Goal: Navigation & Orientation: Find specific page/section

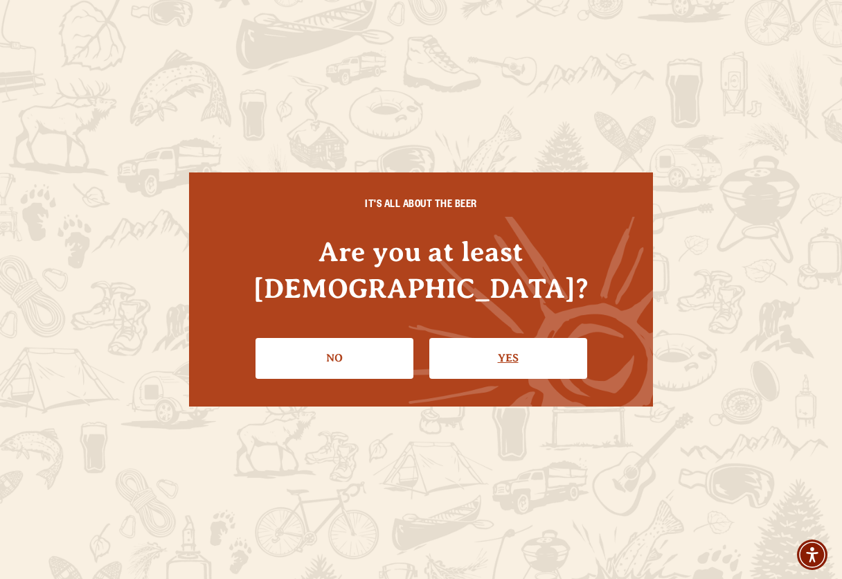
click at [549, 338] on link "Yes" at bounding box center [508, 358] width 158 height 40
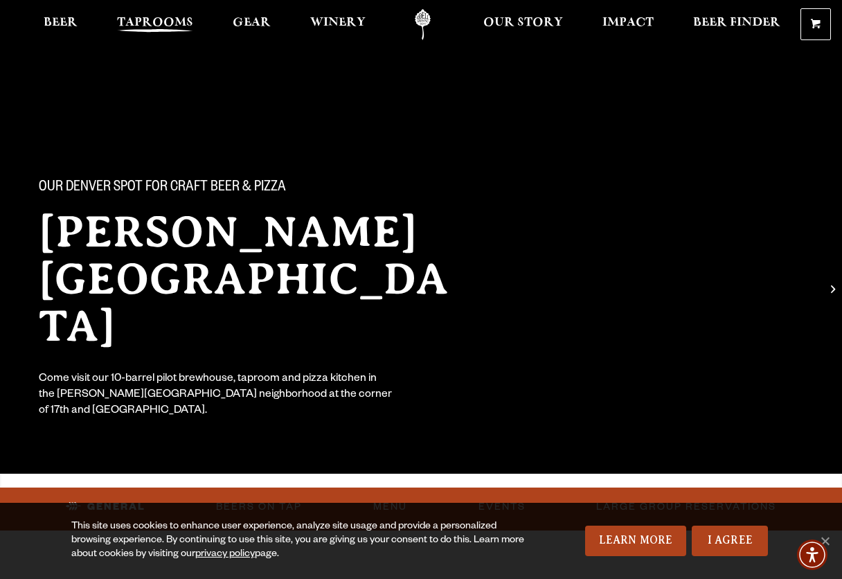
click at [179, 17] on span "Taprooms" at bounding box center [155, 22] width 76 height 11
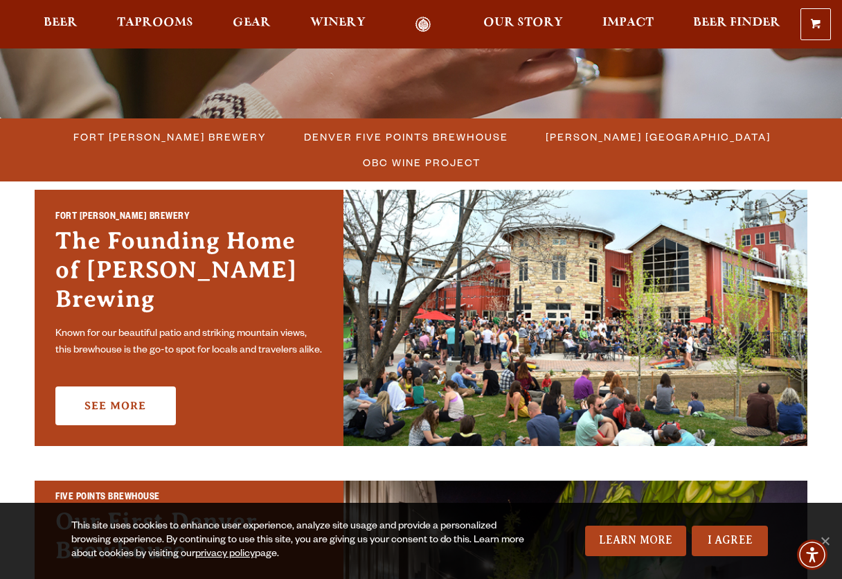
scroll to position [346, 0]
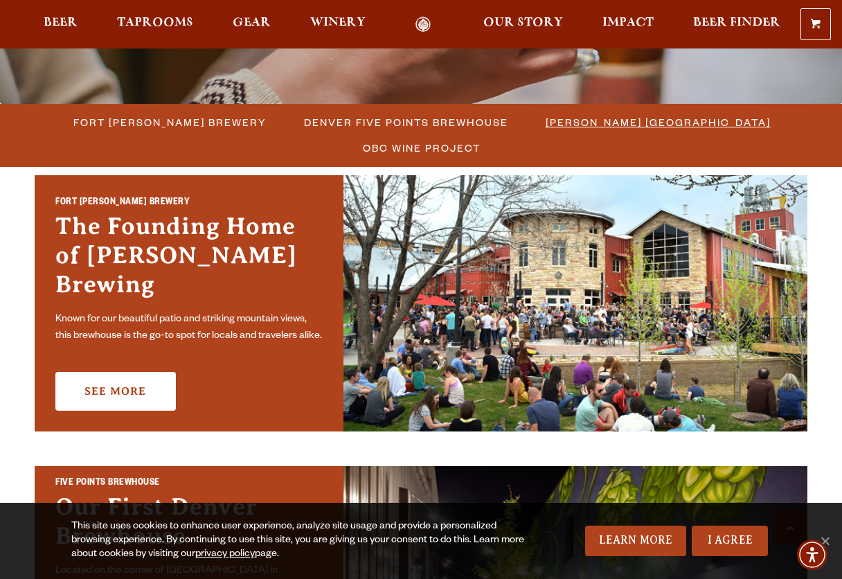
click at [551, 121] on span "[PERSON_NAME] [GEOGRAPHIC_DATA]" at bounding box center [657, 122] width 225 height 20
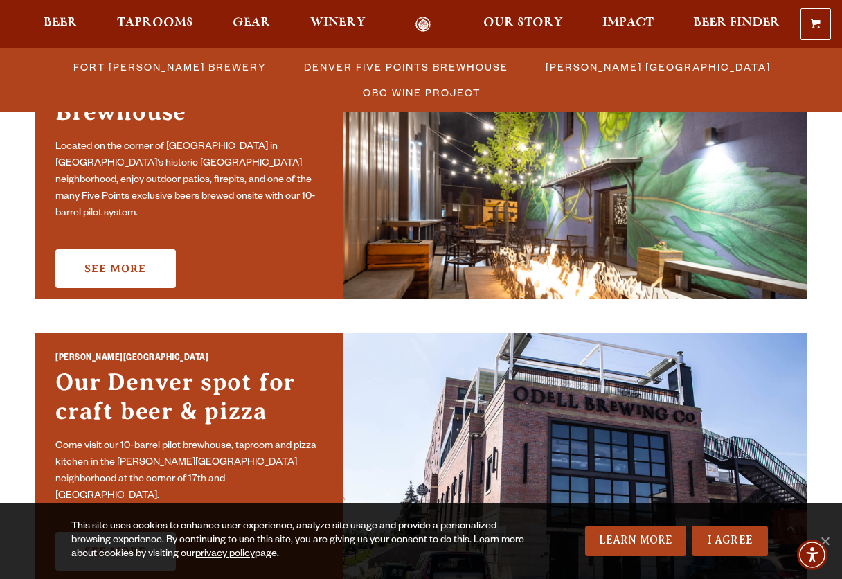
scroll to position [704, 0]
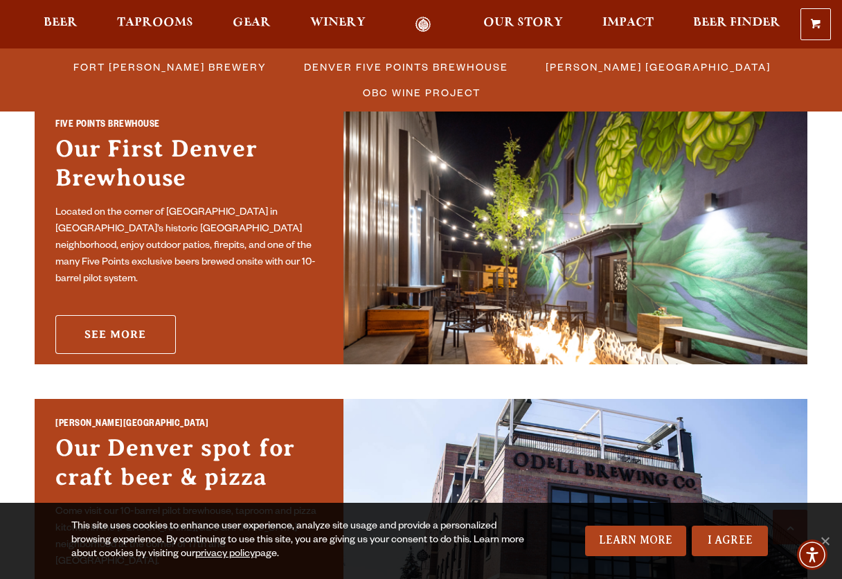
click at [167, 336] on link "See More" at bounding box center [115, 334] width 120 height 39
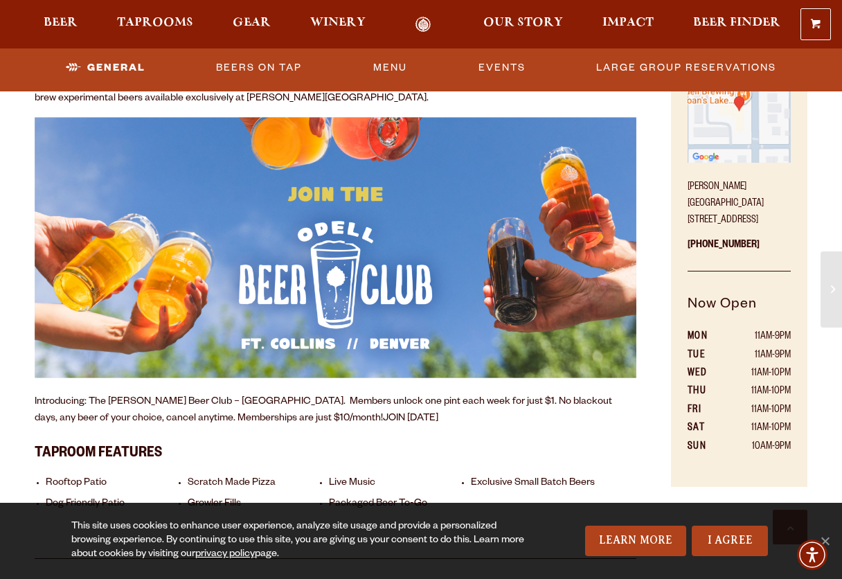
scroll to position [882, 0]
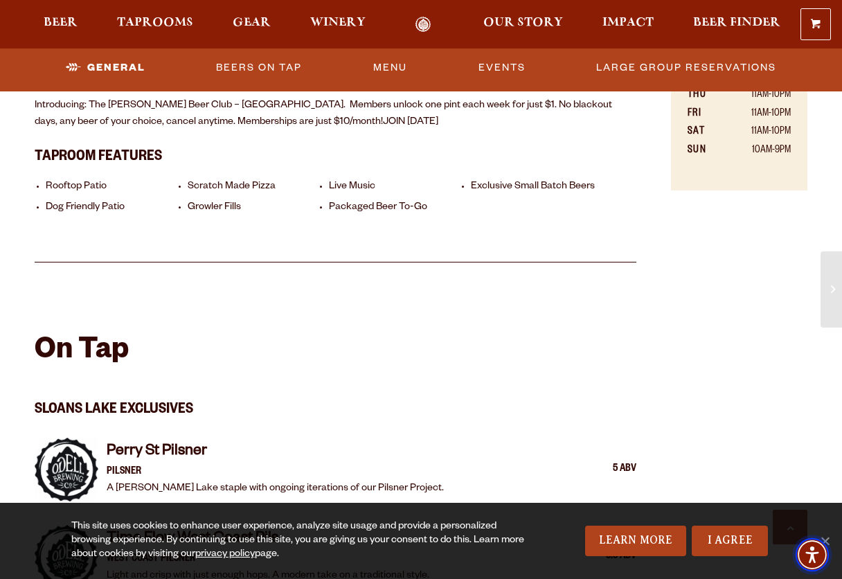
click at [830, 540] on span "Accessibility Menu" at bounding box center [812, 554] width 48 height 48
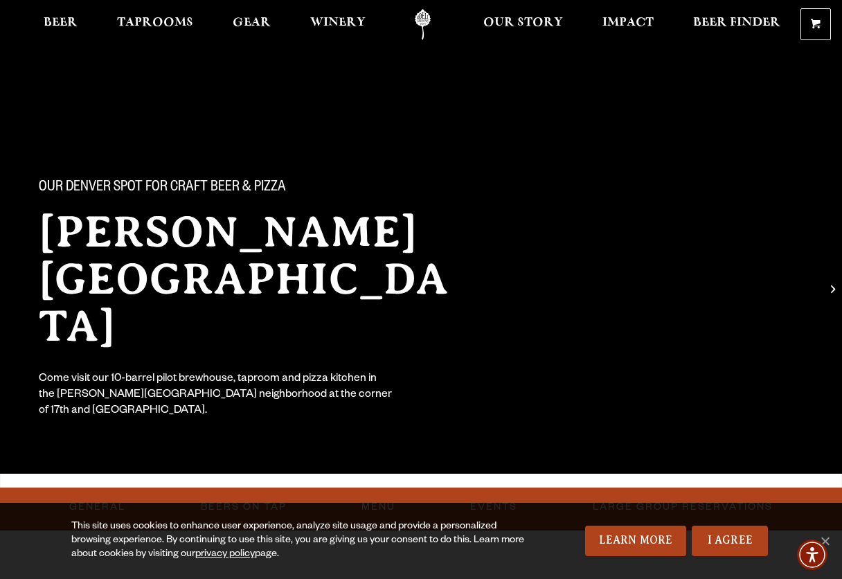
scroll to position [0, 0]
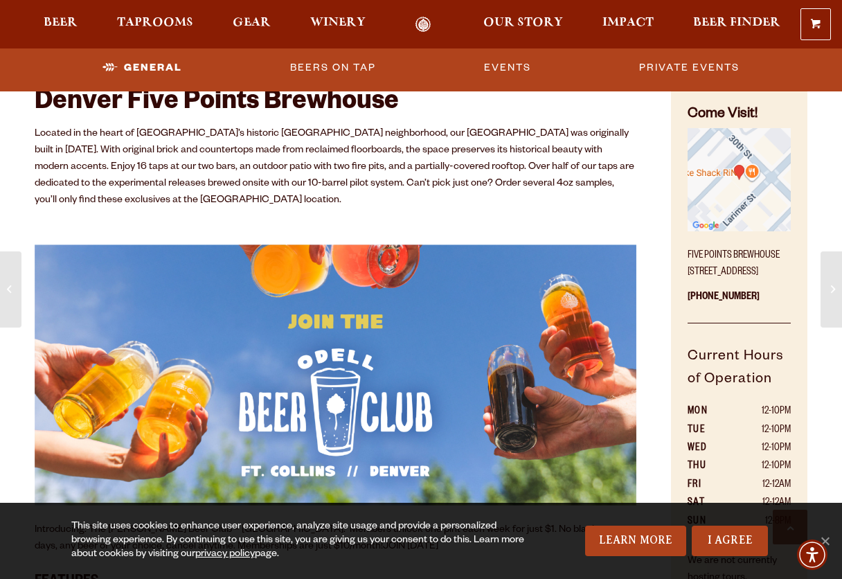
scroll to position [523, 0]
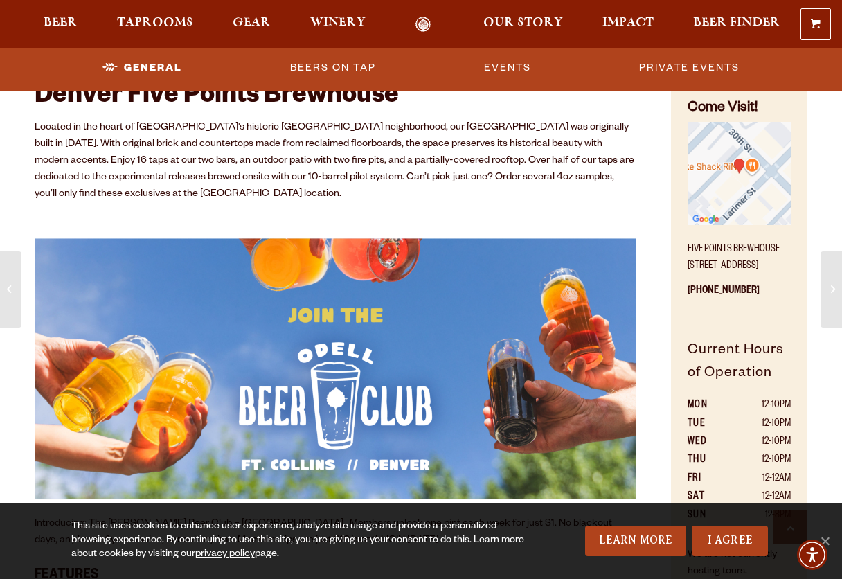
click at [735, 185] on img "Find on Google Maps (opens in a new window)" at bounding box center [738, 173] width 103 height 103
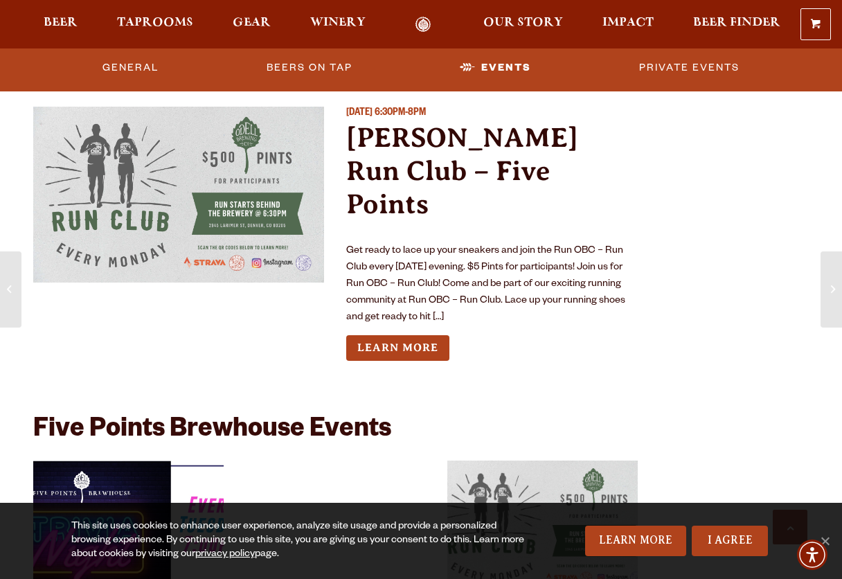
scroll to position [3884, 0]
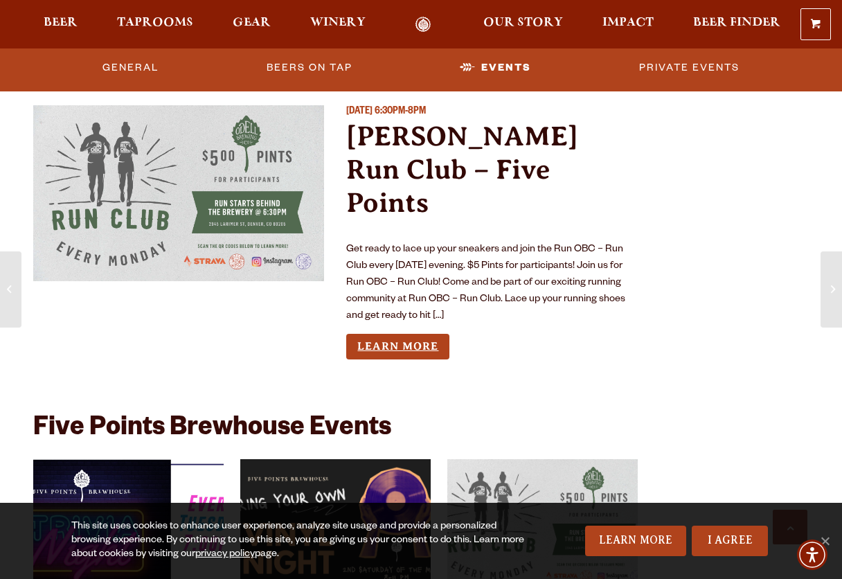
click at [438, 334] on link "Learn More" at bounding box center [397, 347] width 103 height 26
